Goal: Check status: Check status

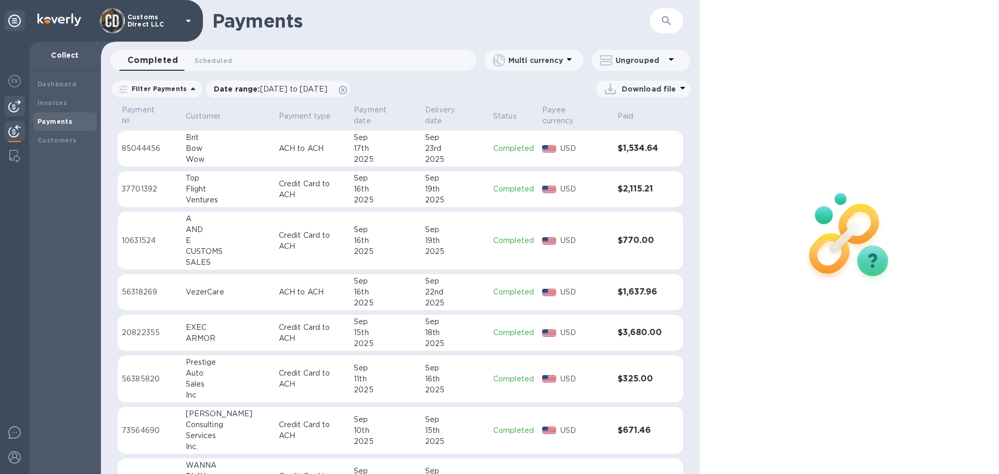
click at [16, 101] on img at bounding box center [14, 106] width 12 height 12
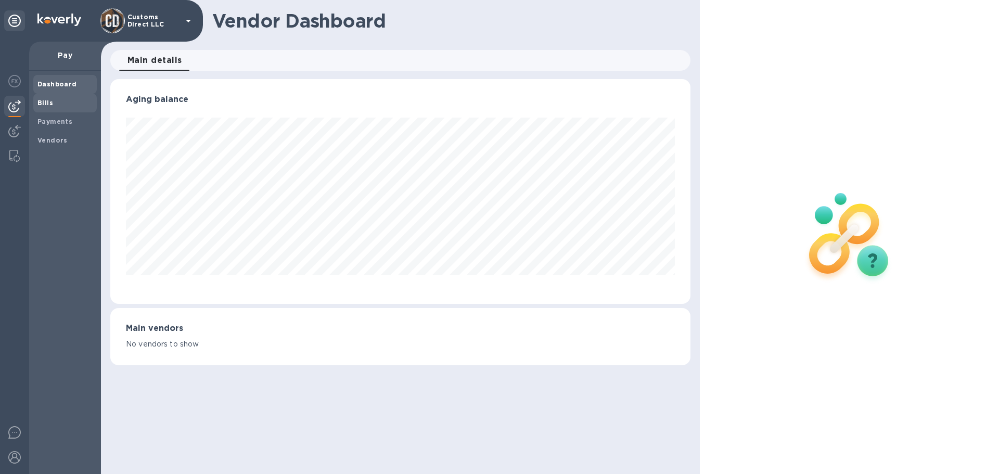
scroll to position [225, 580]
click at [48, 121] on b "Payments" at bounding box center [54, 122] width 35 height 8
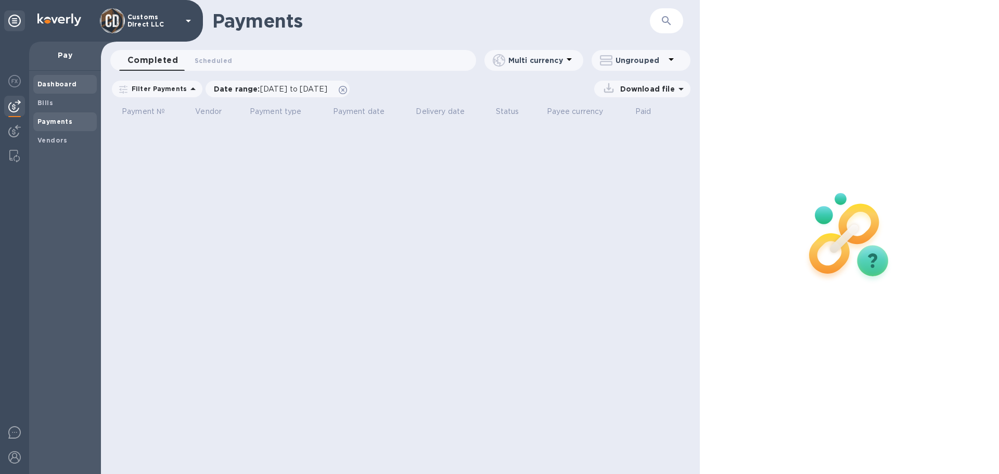
click at [44, 82] on b "Dashboard" at bounding box center [57, 84] width 40 height 8
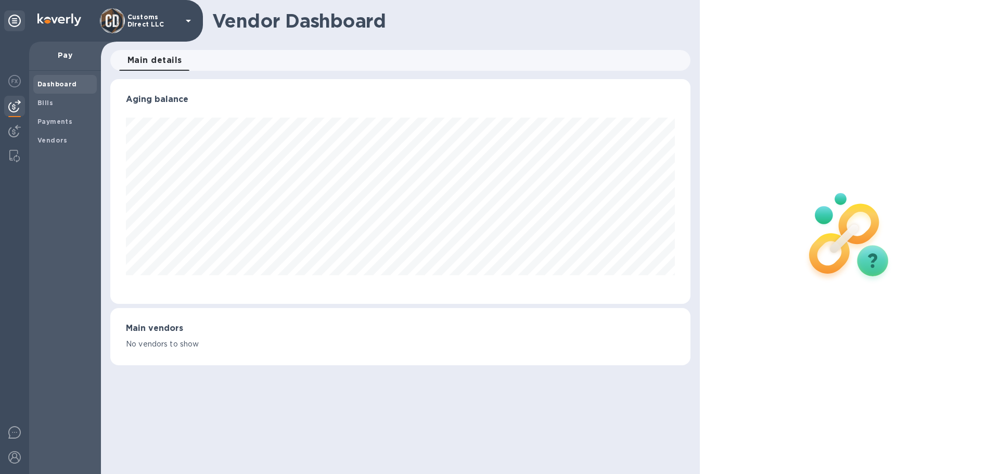
scroll to position [225, 580]
click at [19, 129] on img at bounding box center [14, 131] width 12 height 12
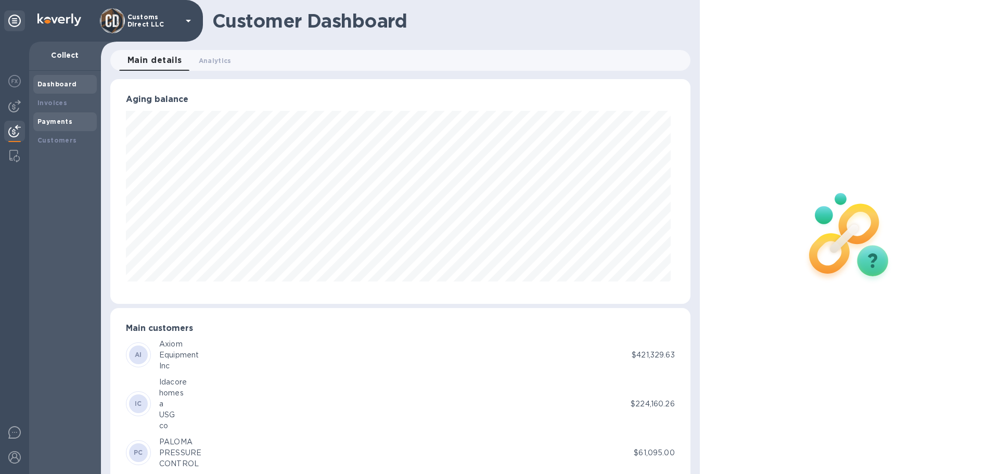
click at [59, 120] on b "Payments" at bounding box center [54, 122] width 35 height 8
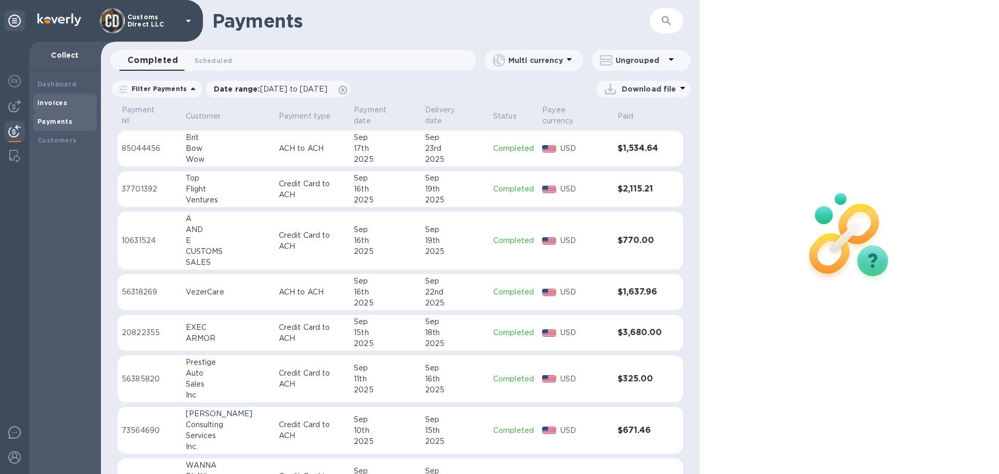
click at [51, 102] on b "Invoices" at bounding box center [52, 103] width 30 height 8
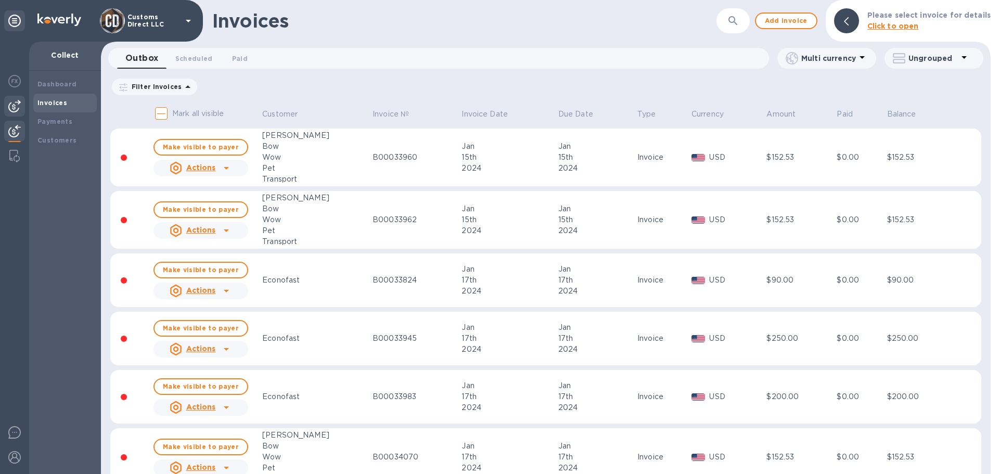
click at [18, 105] on img at bounding box center [14, 106] width 12 height 12
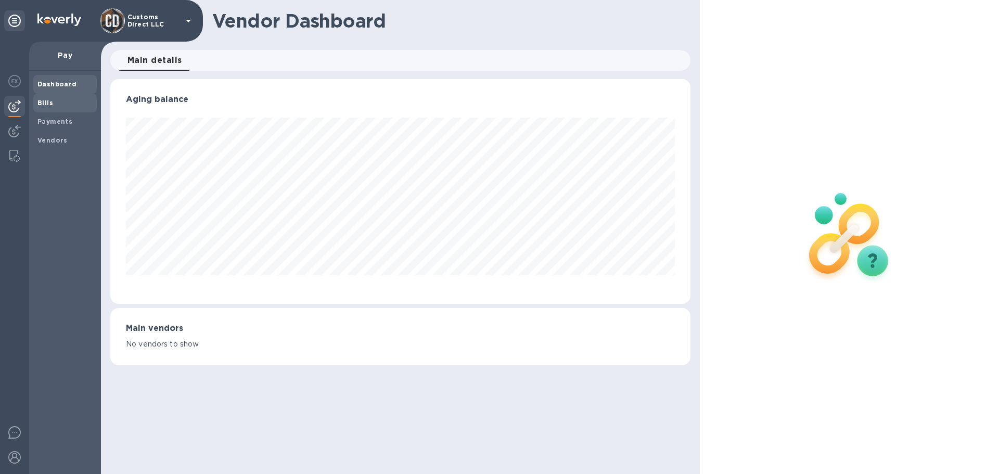
scroll to position [225, 580]
click at [59, 83] on b "Dashboard" at bounding box center [57, 84] width 40 height 8
click at [37, 100] on b "Bills" at bounding box center [45, 103] width 16 height 8
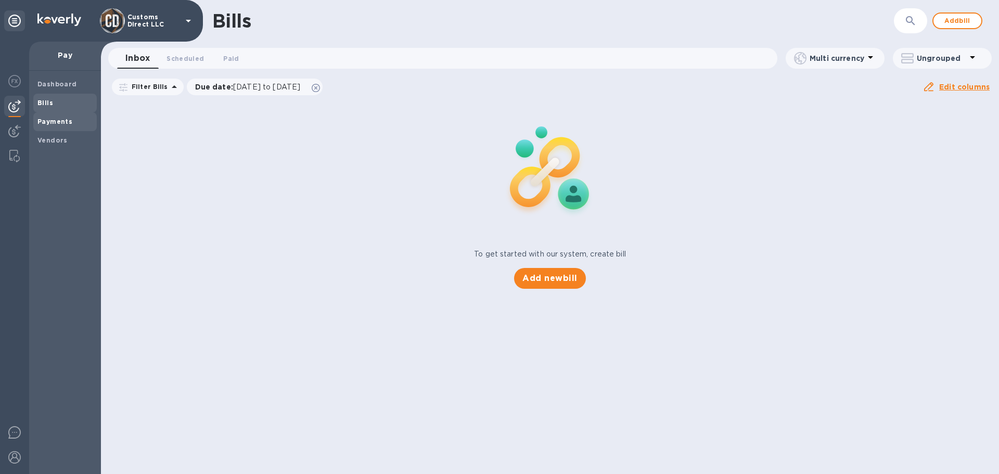
click at [50, 118] on b "Payments" at bounding box center [54, 122] width 35 height 8
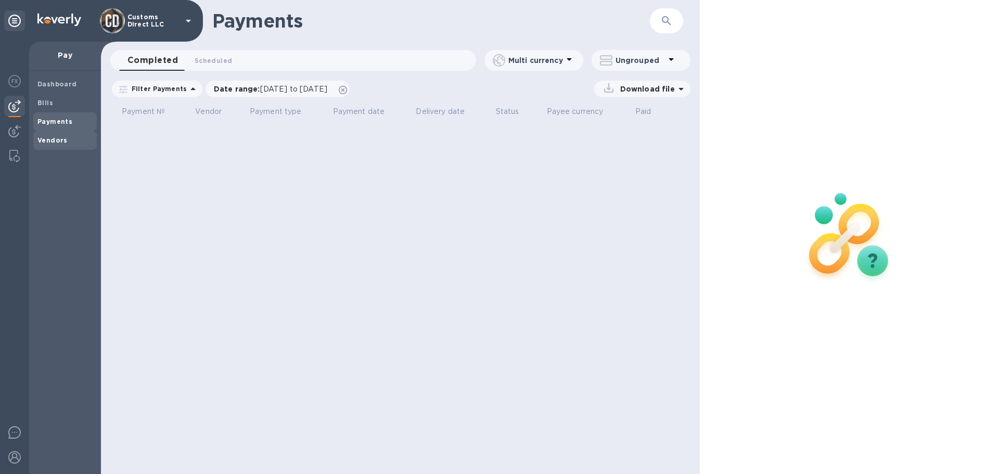
click at [51, 135] on span "Vendors" at bounding box center [52, 140] width 30 height 10
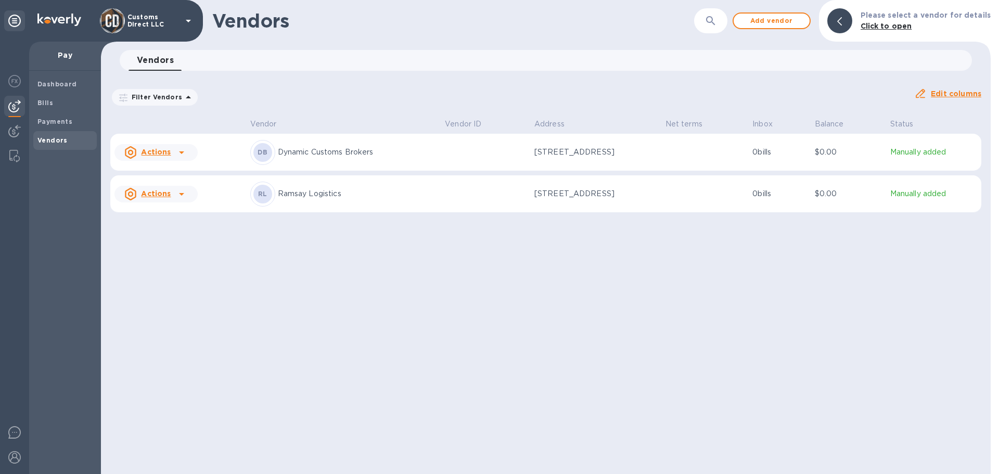
drag, startPoint x: 119, startPoint y: 257, endPoint x: 83, endPoint y: 206, distance: 62.5
click at [119, 255] on div "Vendors ​ Add vendor Please select a vendor for details Click to open Vendors 0…" at bounding box center [546, 237] width 890 height 474
click at [12, 129] on img at bounding box center [14, 131] width 12 height 12
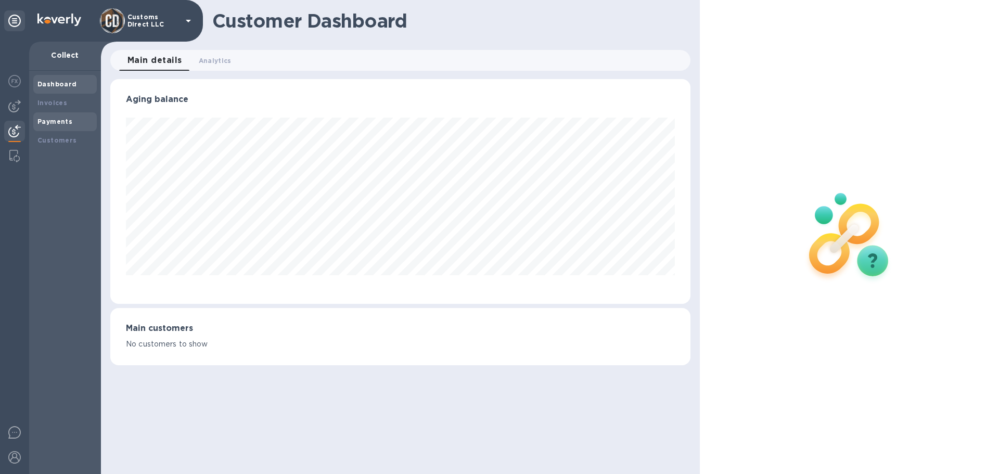
scroll to position [225, 580]
click at [50, 119] on b "Payments" at bounding box center [54, 122] width 35 height 8
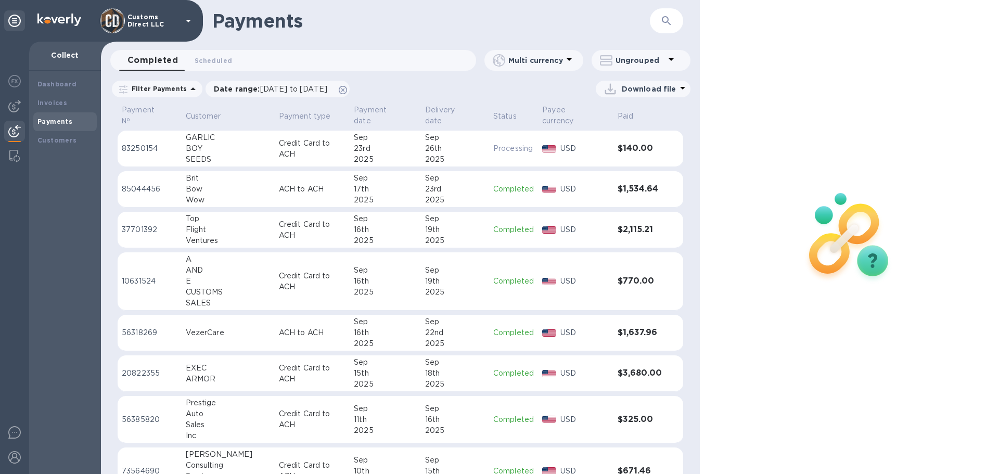
click at [313, 138] on p "Credit Card to ACH" at bounding box center [312, 149] width 67 height 22
